Goal: Information Seeking & Learning: Learn about a topic

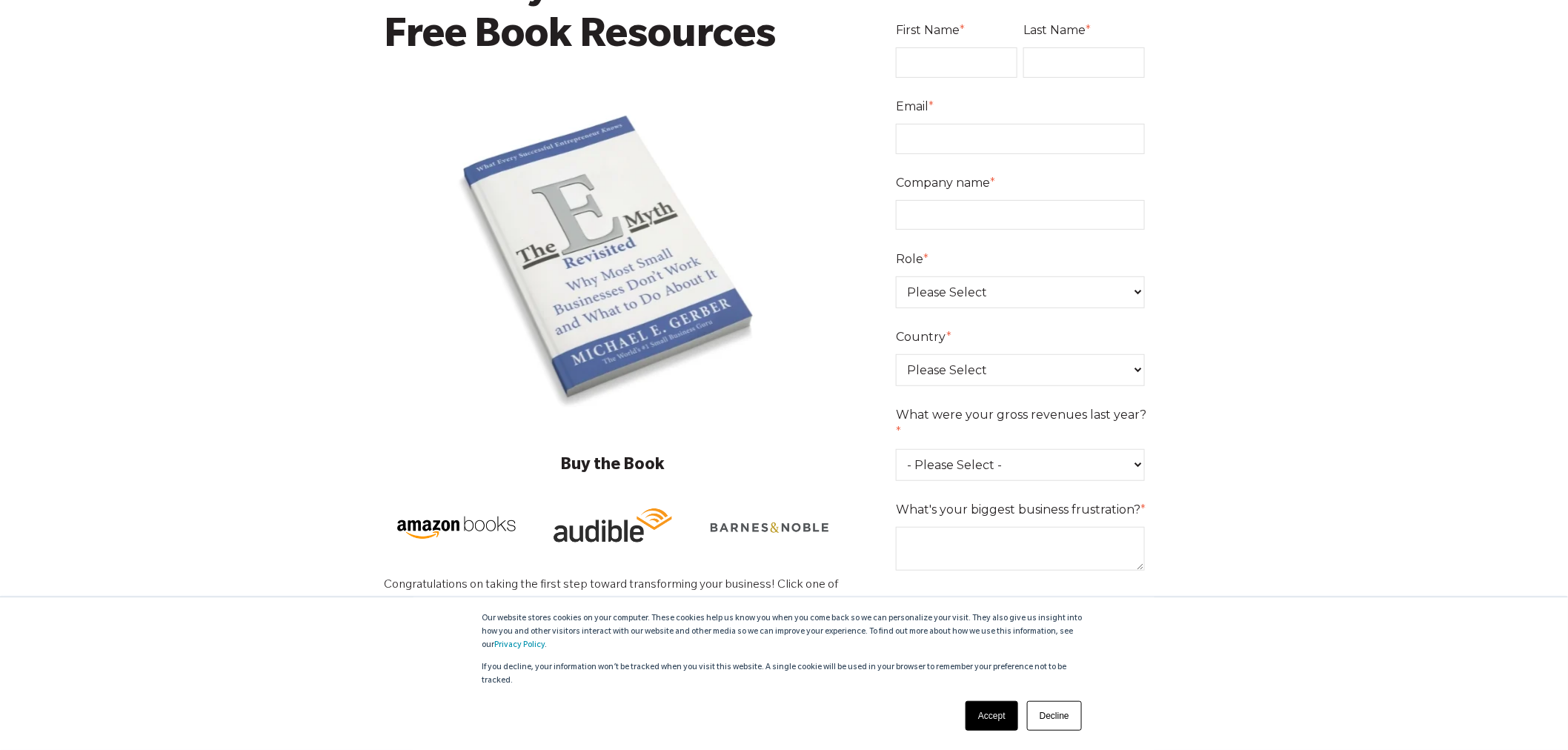
scroll to position [247, 0]
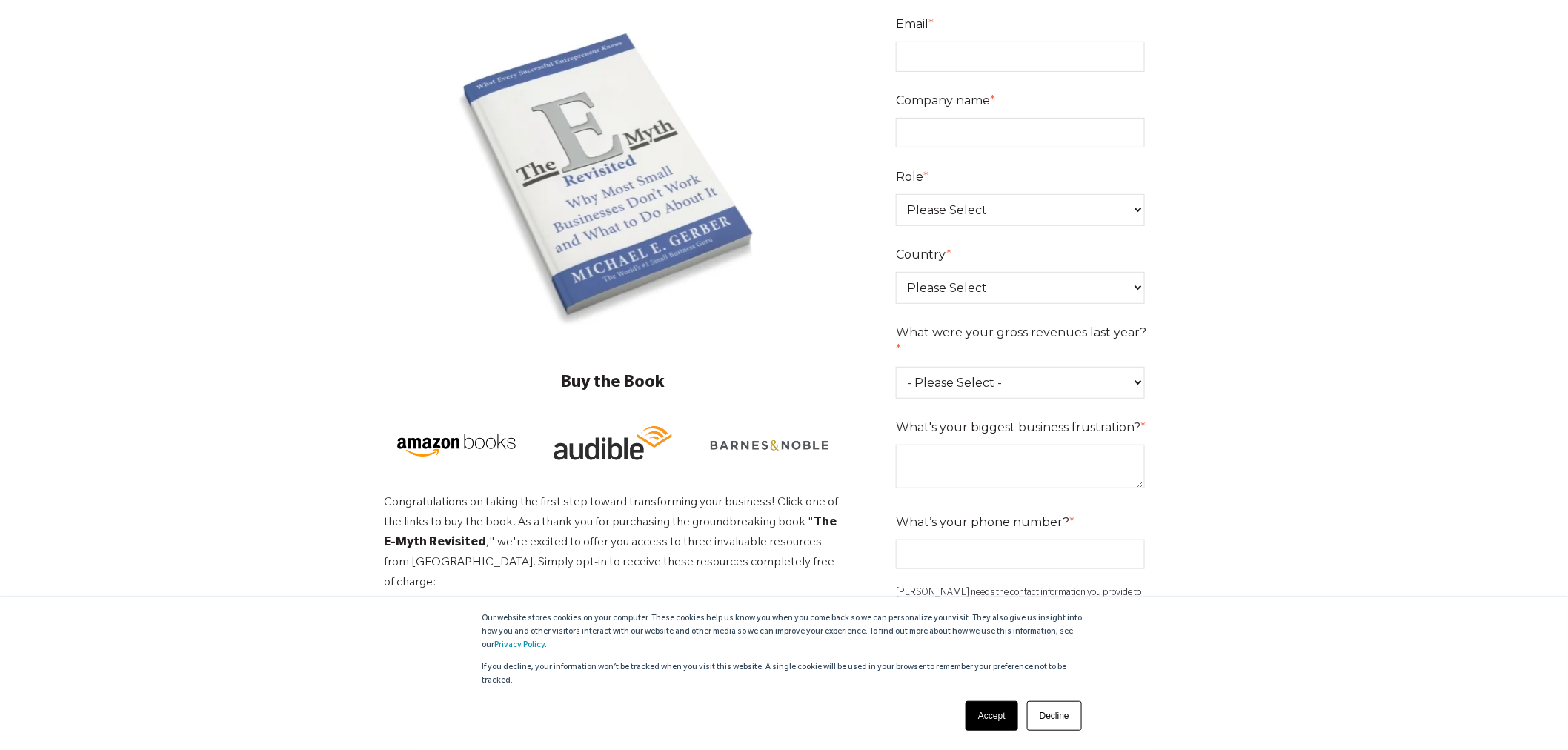
click at [1131, 367] on select "- Please Select - 0-75K 76-150K 151-275K 276-500K 501-750K 751-1M 1-2.5M 2.5-5M…" at bounding box center [1020, 383] width 249 height 32
select select "751-1M"
click at [896, 367] on select "- Please Select - 0-75K 76-150K 151-275K 276-500K 501-750K 751-1M 1-2.5M 2.5-5M…" at bounding box center [1020, 383] width 249 height 32
click at [1097, 453] on textarea "What's your biggest business frustration? *" at bounding box center [1020, 466] width 249 height 44
click at [1088, 543] on div "What’s your phone number? *" at bounding box center [1023, 573] width 255 height 59
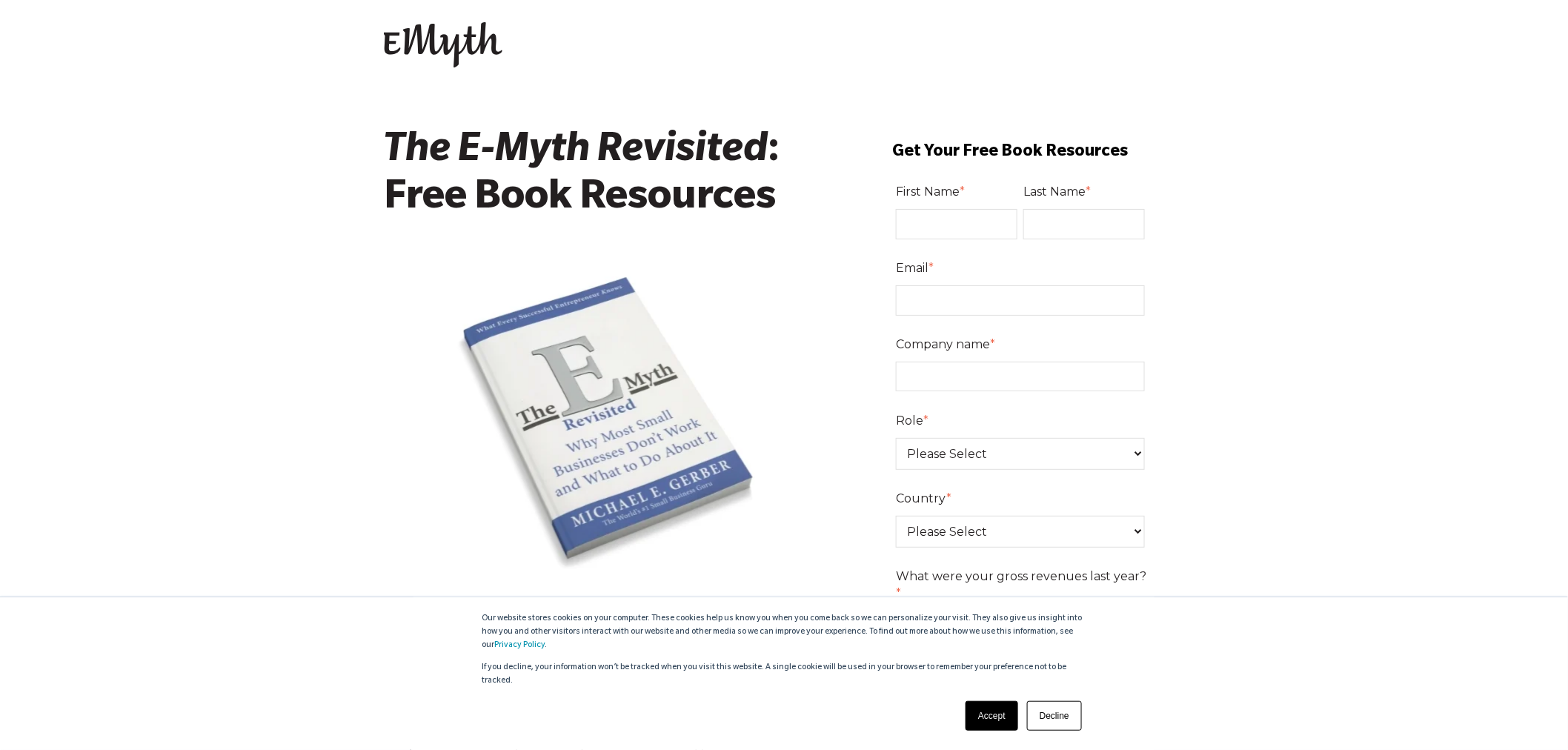
scroll to position [0, 0]
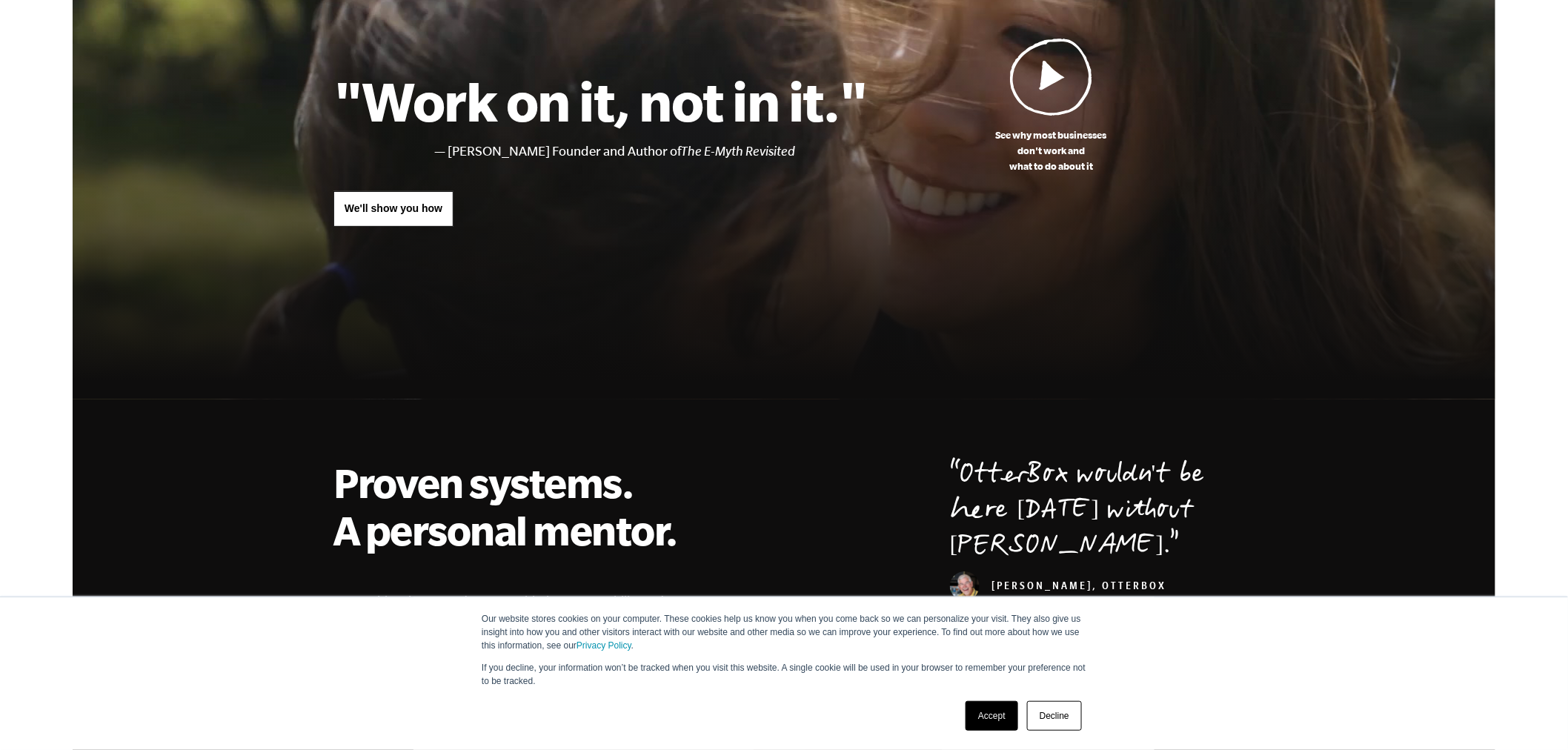
scroll to position [205, 0]
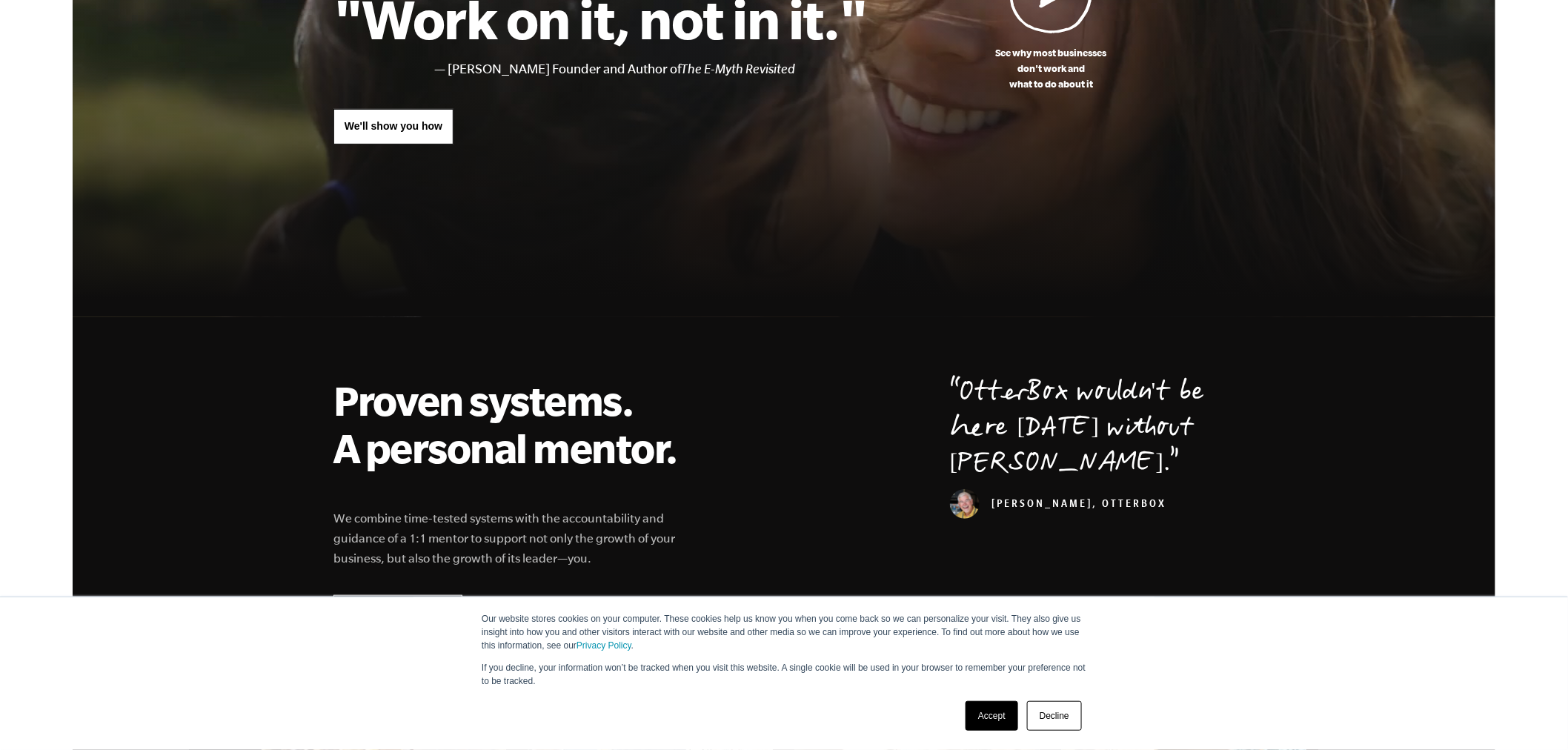
click at [998, 720] on link "Accept" at bounding box center [992, 716] width 53 height 30
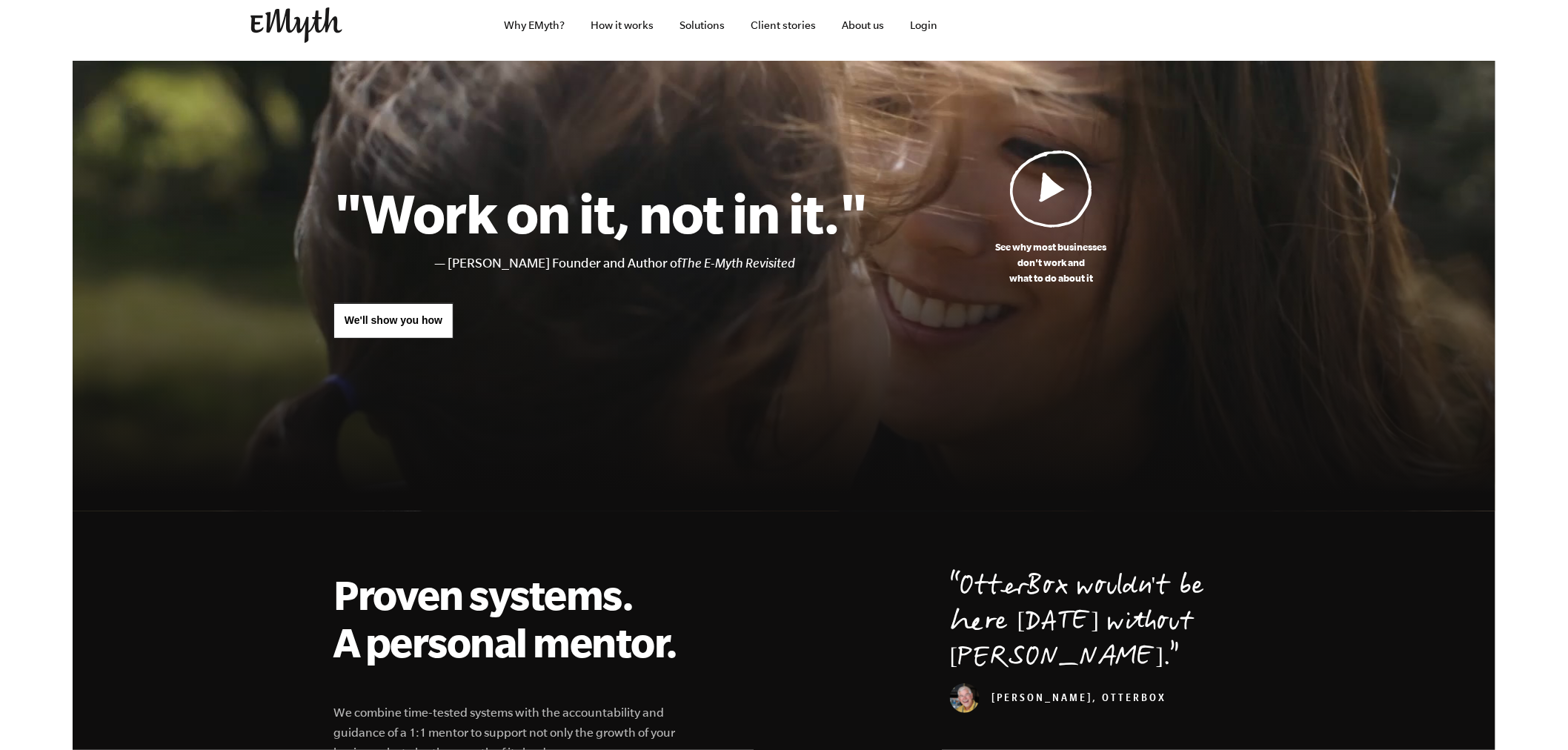
scroll to position [0, 0]
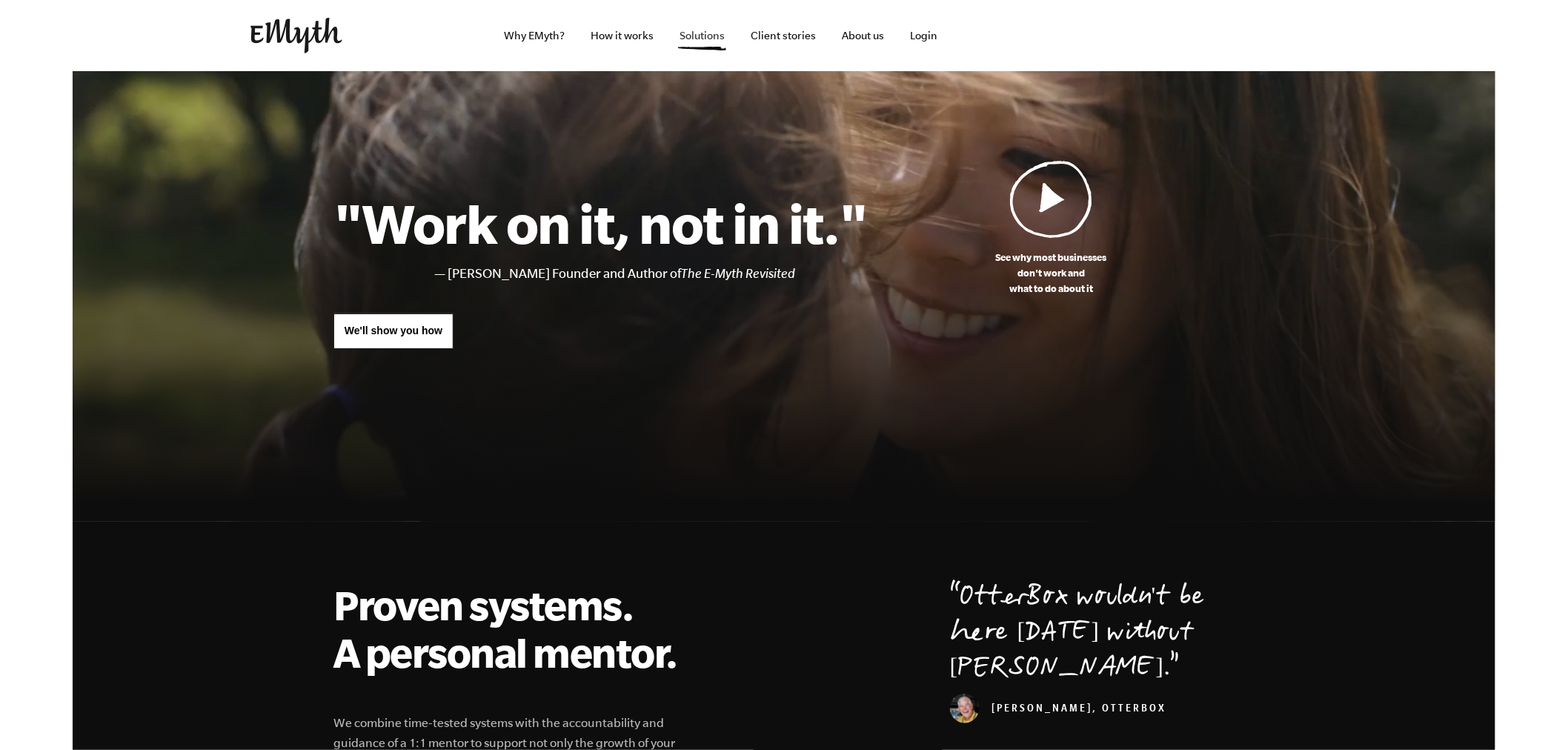
click at [694, 35] on link "Solutions" at bounding box center [703, 35] width 69 height 71
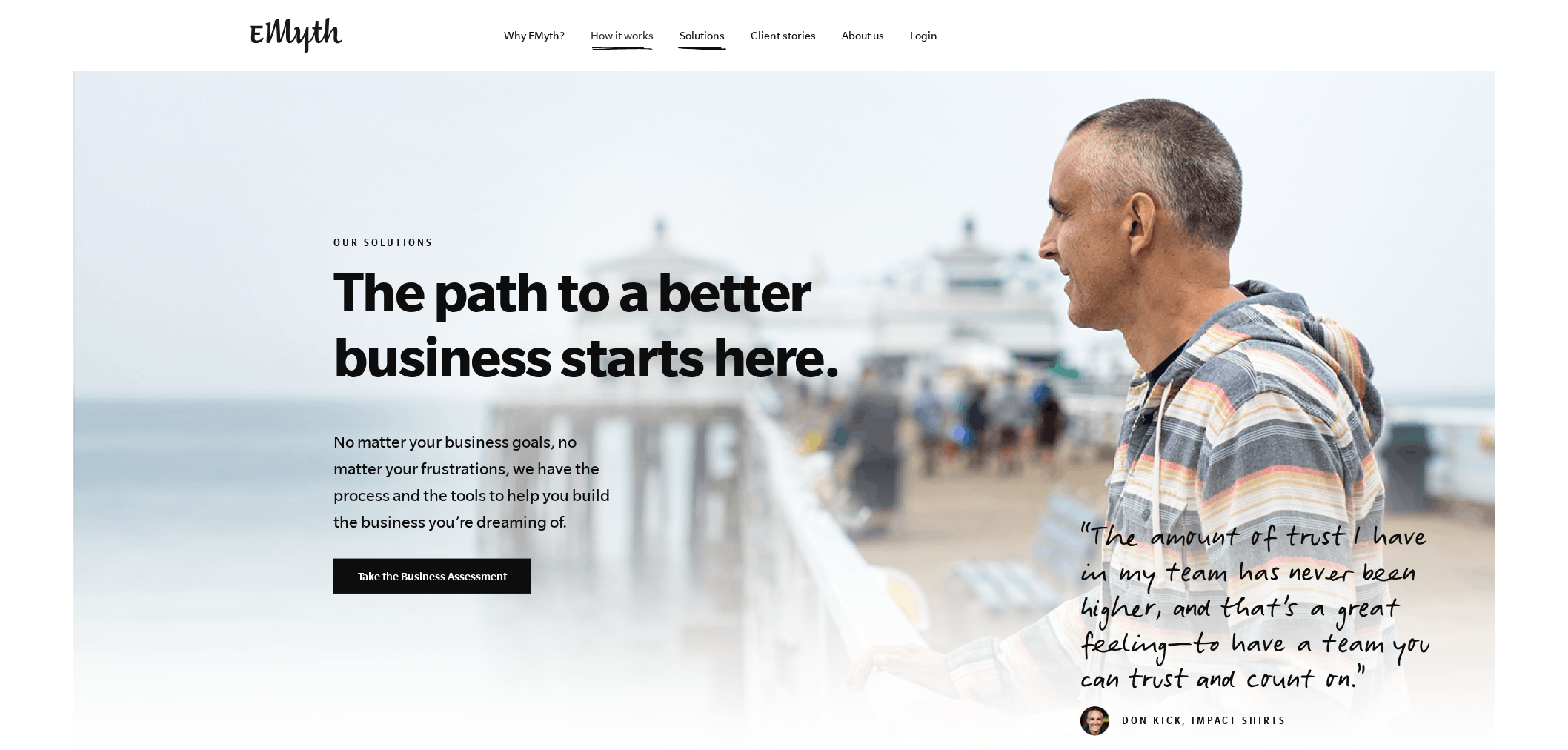
click at [614, 39] on link "How it works" at bounding box center [623, 35] width 87 height 71
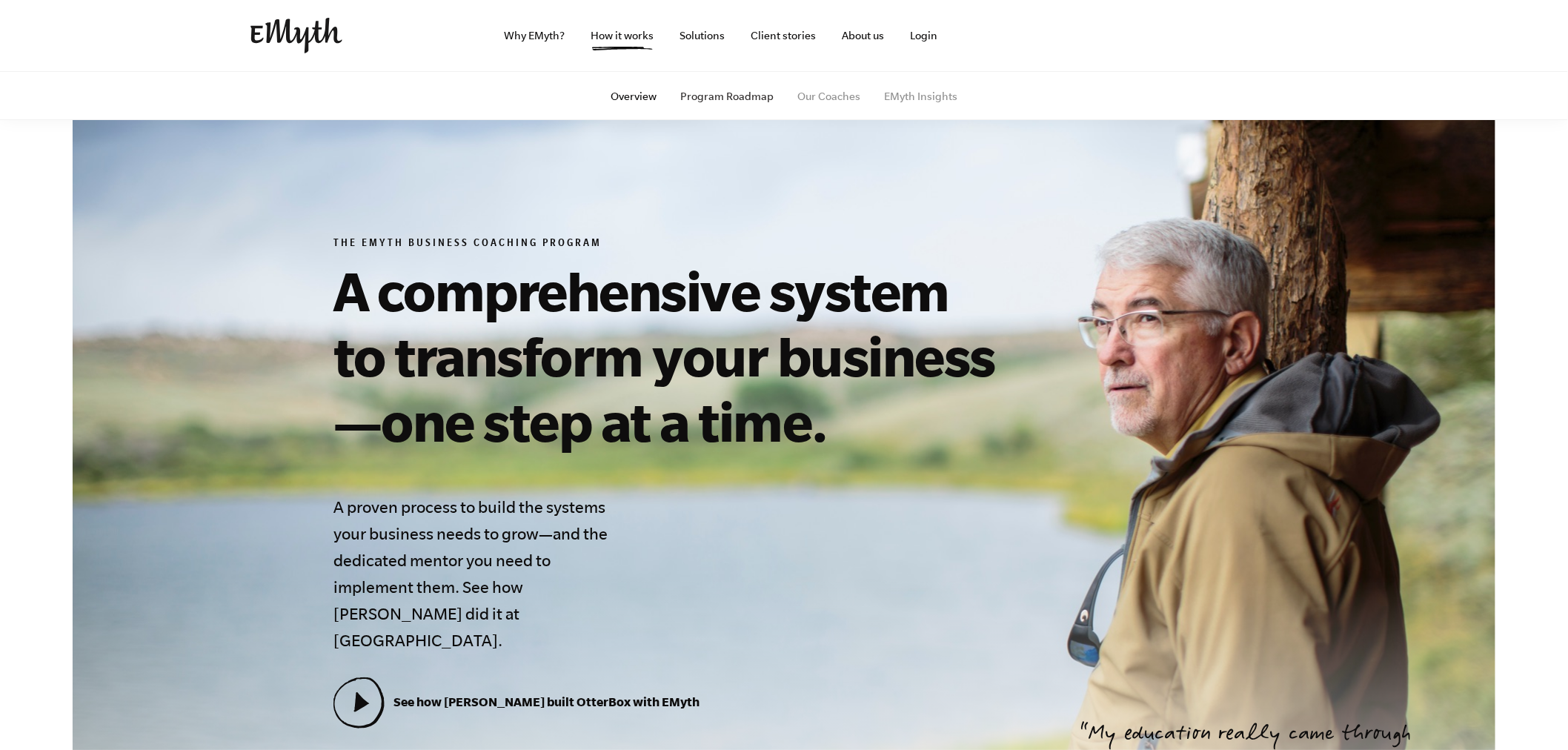
click at [720, 98] on link "Program Roadmap" at bounding box center [727, 96] width 94 height 12
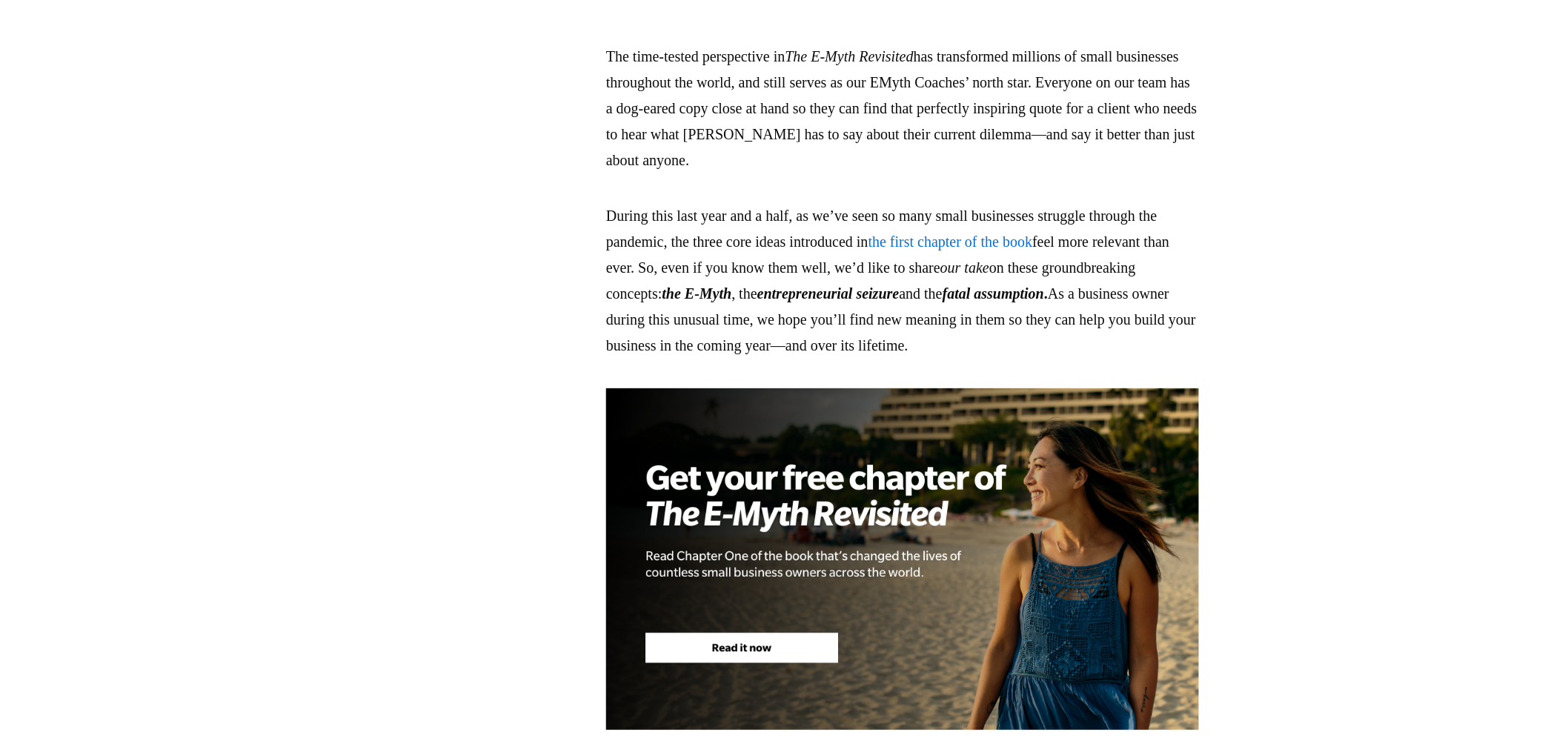
scroll to position [1482, 0]
